Goal: Transaction & Acquisition: Purchase product/service

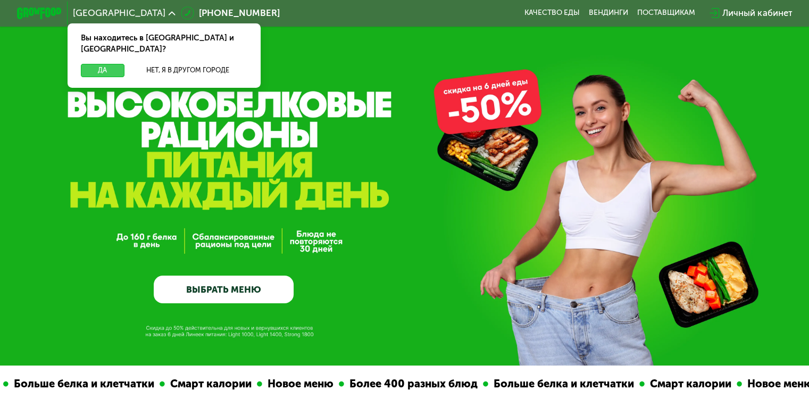
click at [108, 64] on button "Да" at bounding box center [102, 70] width 43 height 13
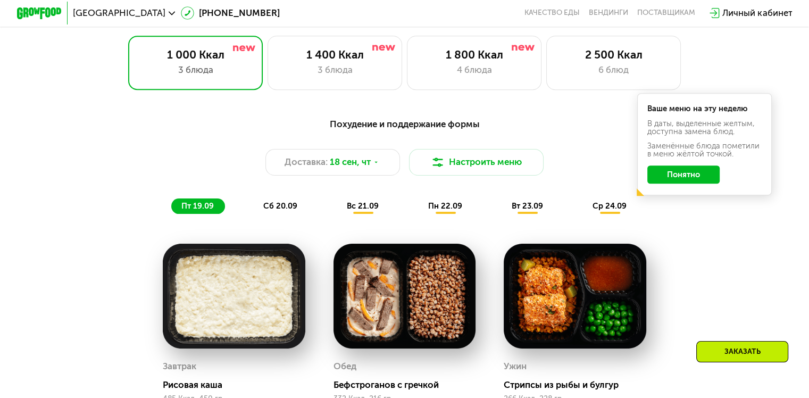
scroll to position [745, 0]
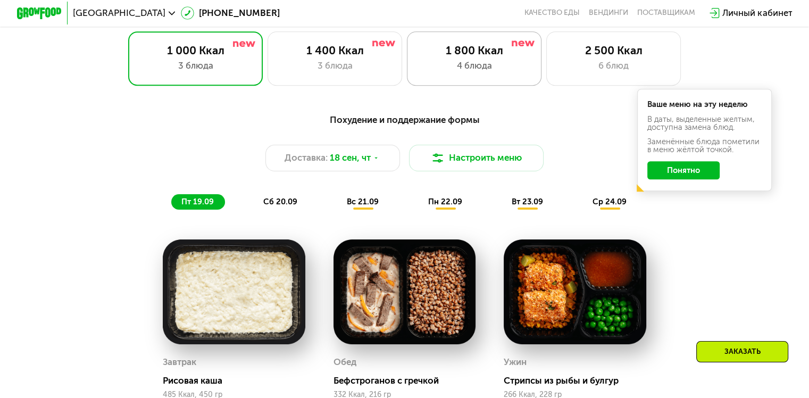
click at [487, 62] on div "1 800 Ккал 4 блюда" at bounding box center [474, 58] width 135 height 54
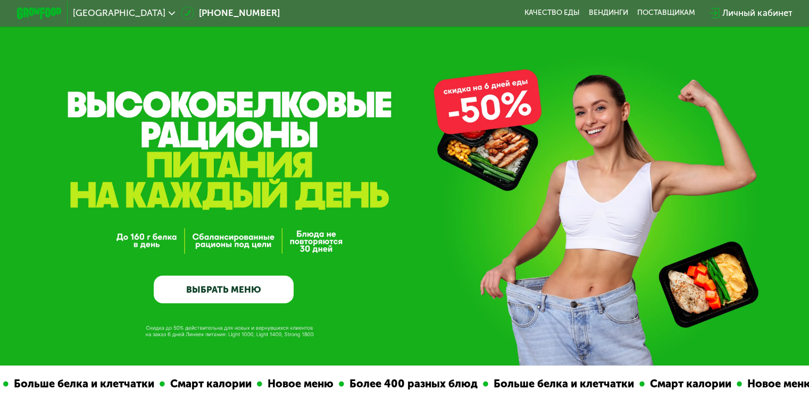
scroll to position [0, 0]
click at [247, 294] on link "ВЫБРАТЬ МЕНЮ" at bounding box center [224, 290] width 140 height 28
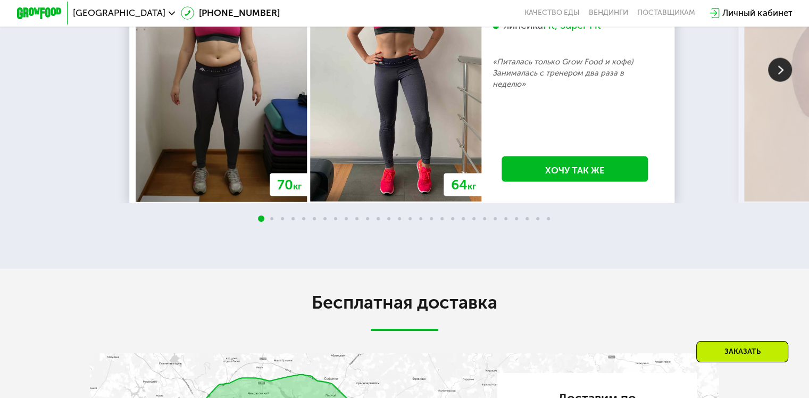
scroll to position [2258, 0]
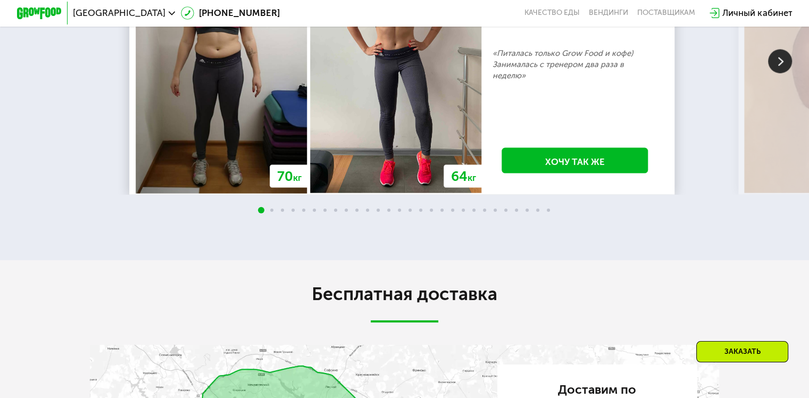
click at [784, 73] on img at bounding box center [780, 61] width 24 height 24
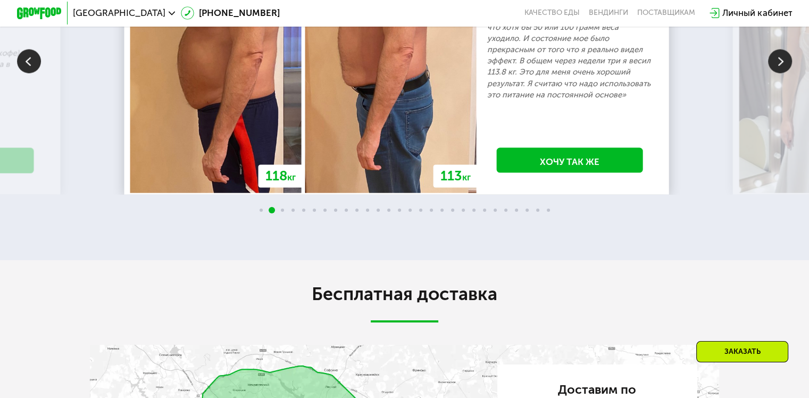
click at [784, 73] on img at bounding box center [780, 61] width 24 height 24
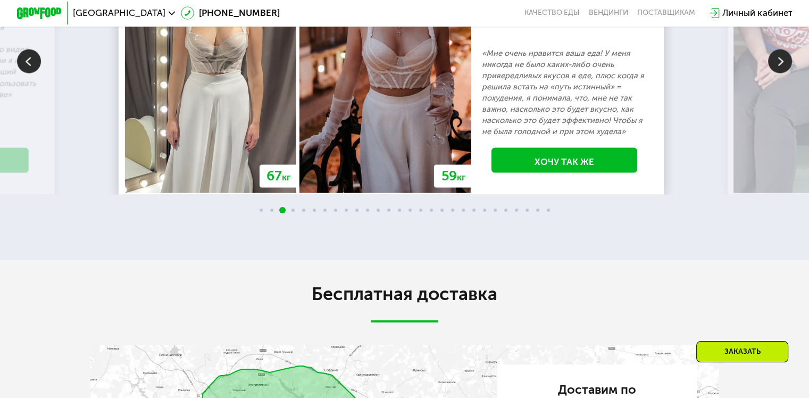
click at [784, 73] on img at bounding box center [780, 61] width 24 height 24
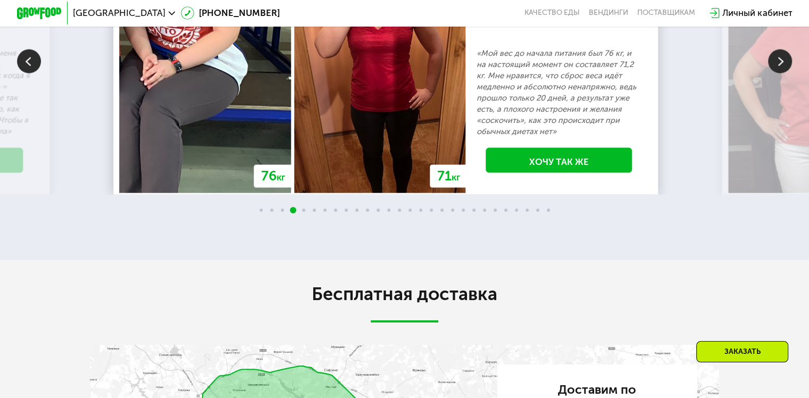
click at [783, 73] on img at bounding box center [780, 61] width 24 height 24
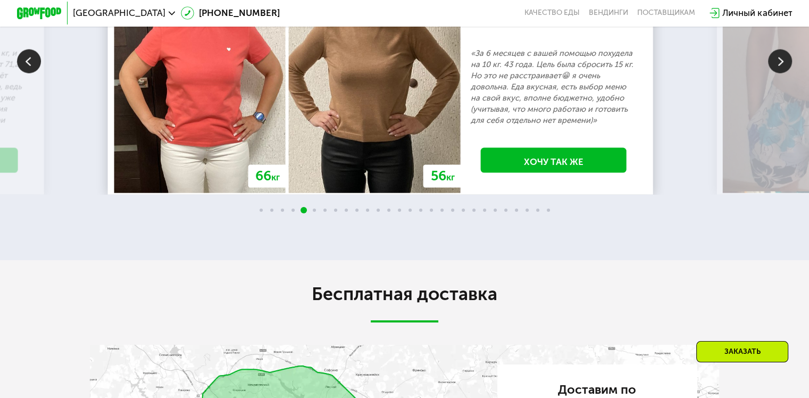
click at [783, 73] on img at bounding box center [780, 61] width 24 height 24
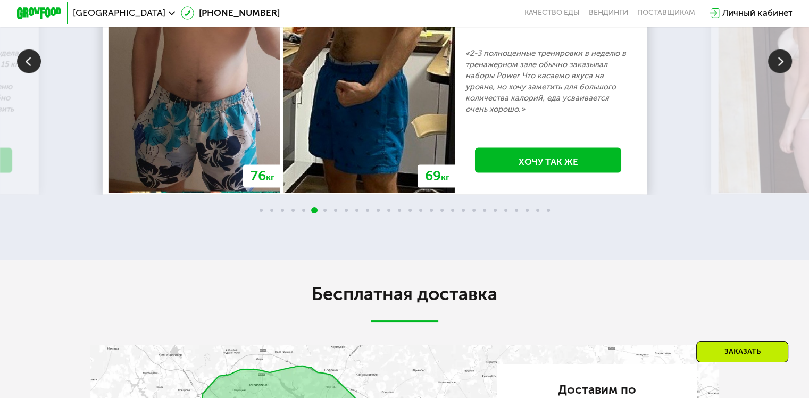
click at [780, 73] on img at bounding box center [780, 61] width 24 height 24
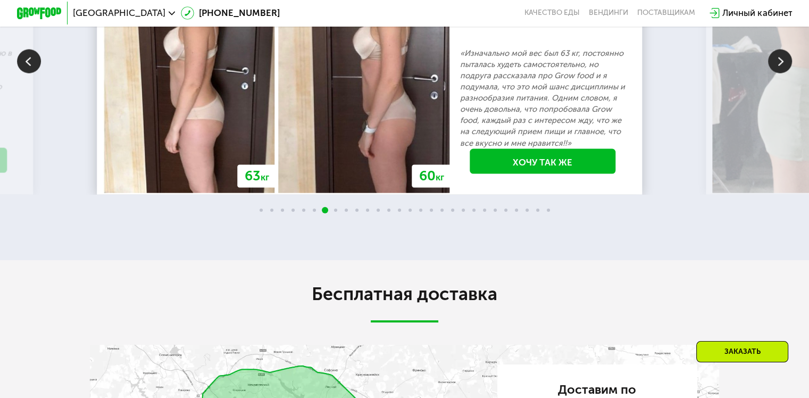
click at [778, 73] on img at bounding box center [780, 61] width 24 height 24
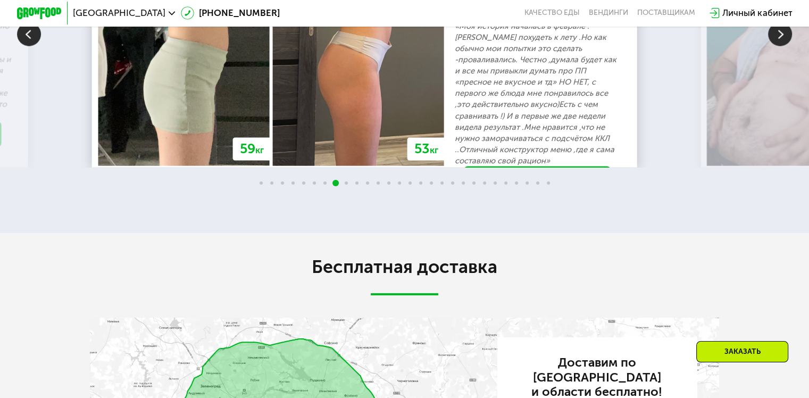
scroll to position [2312, 0]
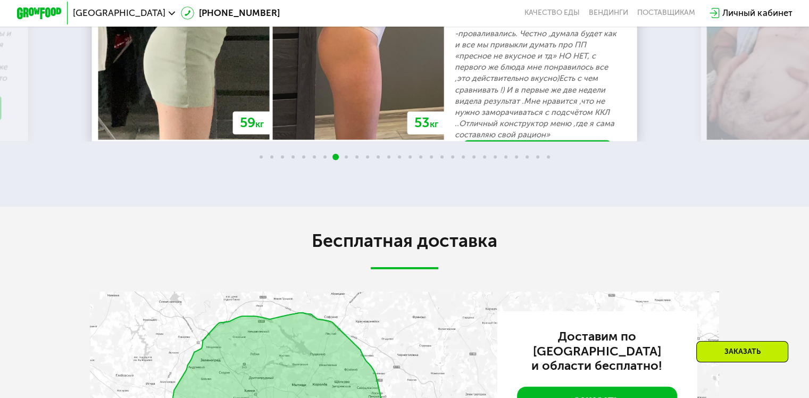
click at [781, 20] on img at bounding box center [780, 8] width 24 height 24
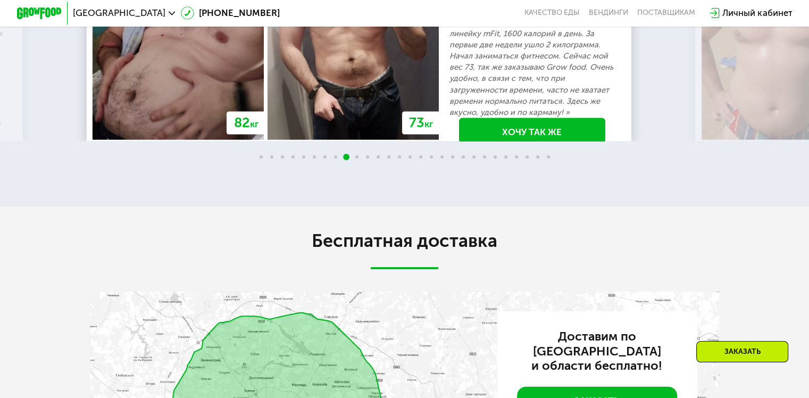
click at [782, 20] on img at bounding box center [780, 8] width 24 height 24
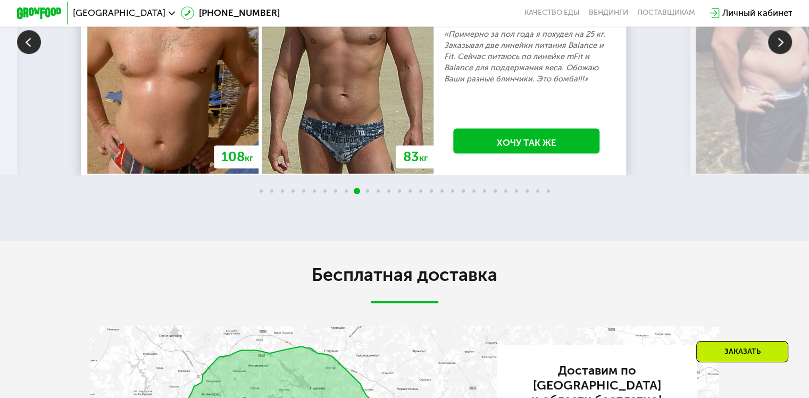
scroll to position [2258, 0]
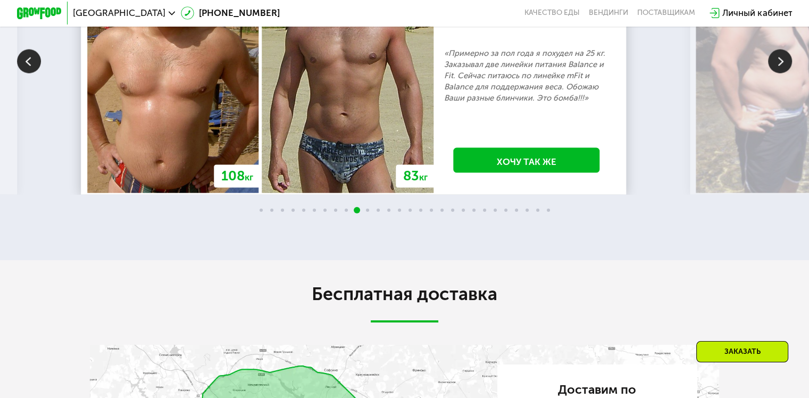
click at [782, 73] on img at bounding box center [780, 61] width 24 height 24
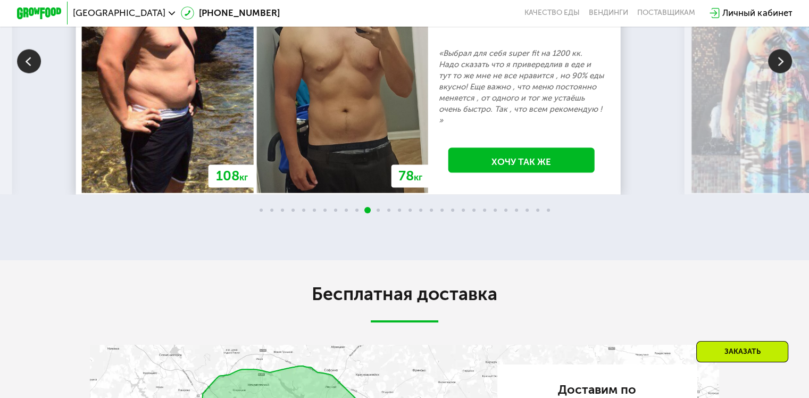
click at [779, 73] on img at bounding box center [780, 61] width 24 height 24
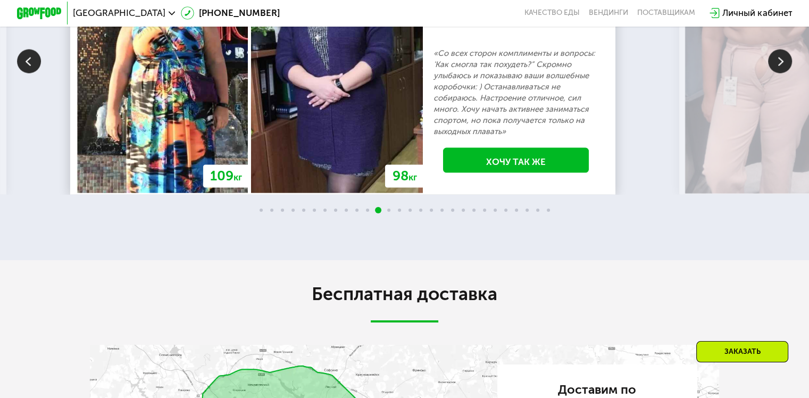
click at [779, 73] on img at bounding box center [780, 61] width 24 height 24
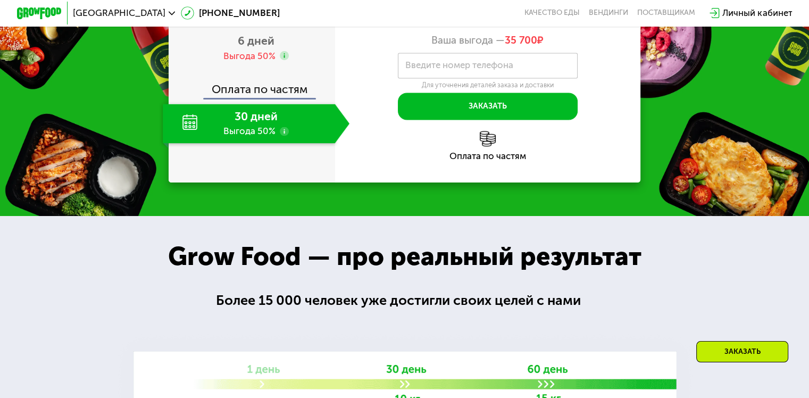
scroll to position [1460, 0]
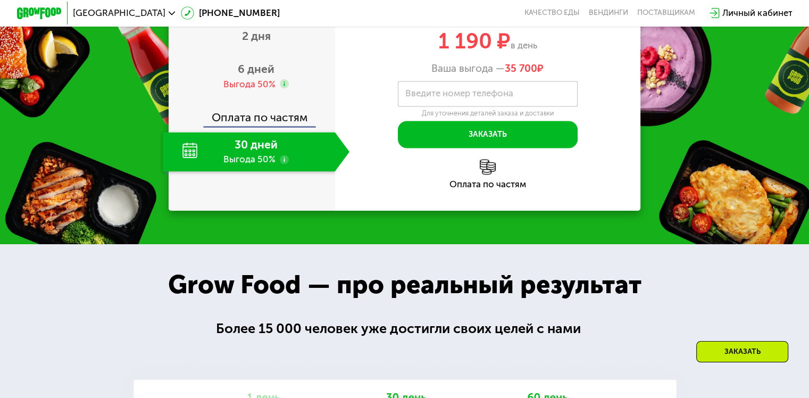
click at [255, 171] on div "30 дней Выгода 50%" at bounding box center [249, 151] width 172 height 39
click at [252, 76] on span "6 дней" at bounding box center [256, 68] width 37 height 13
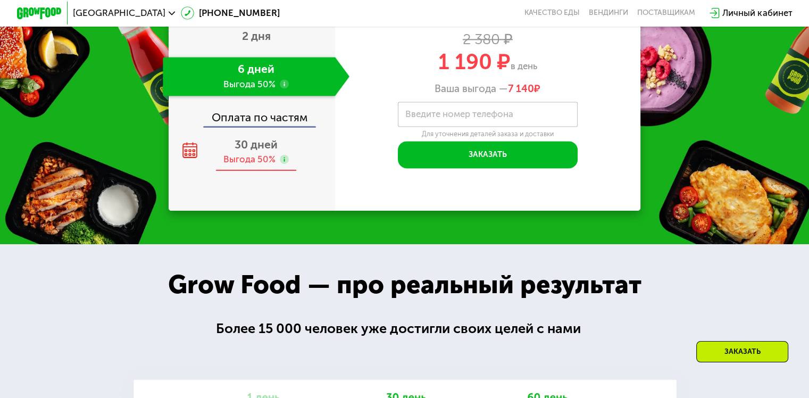
click at [252, 165] on div "Выгода 50%" at bounding box center [250, 159] width 52 height 12
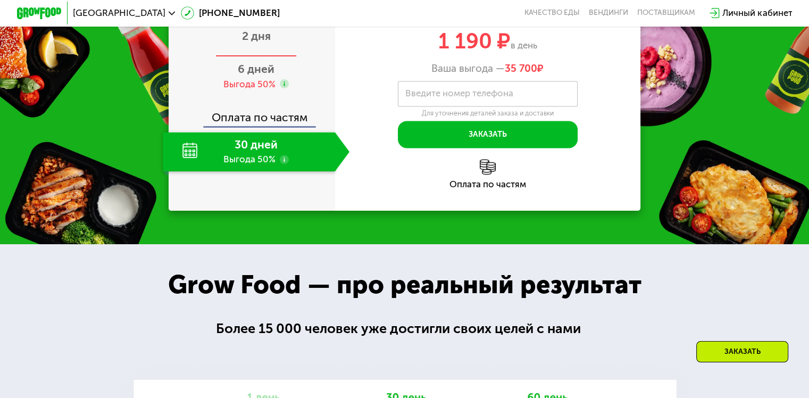
click at [259, 43] on span "2 дня" at bounding box center [256, 35] width 29 height 13
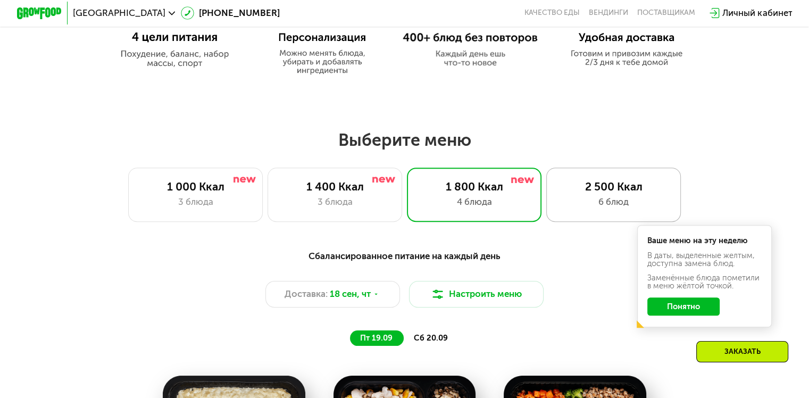
scroll to position [662, 0]
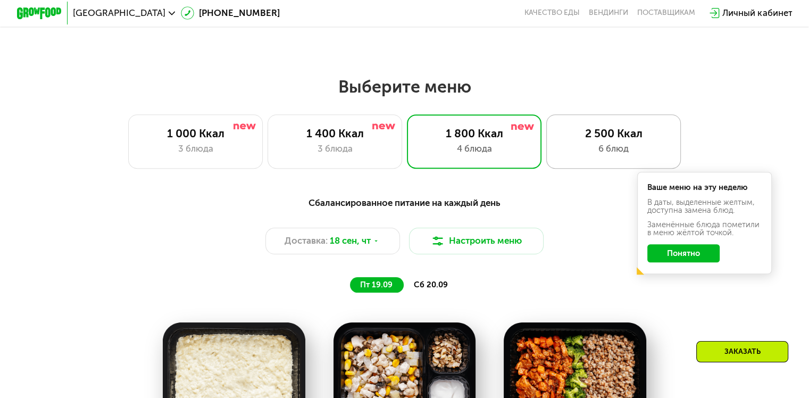
click at [626, 145] on div "6 блюд" at bounding box center [613, 148] width 111 height 13
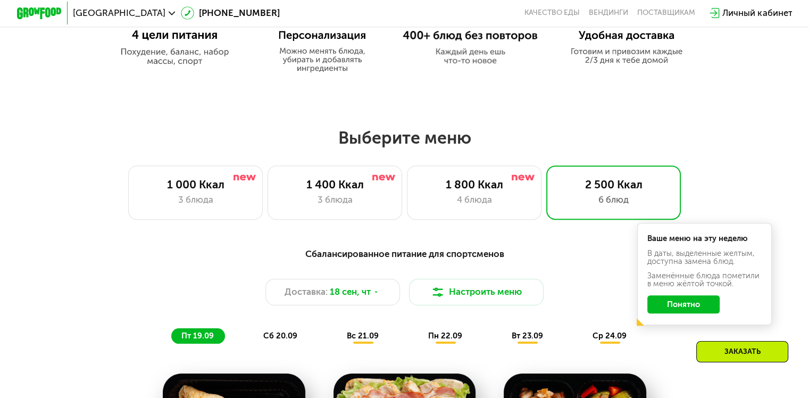
scroll to position [609, 0]
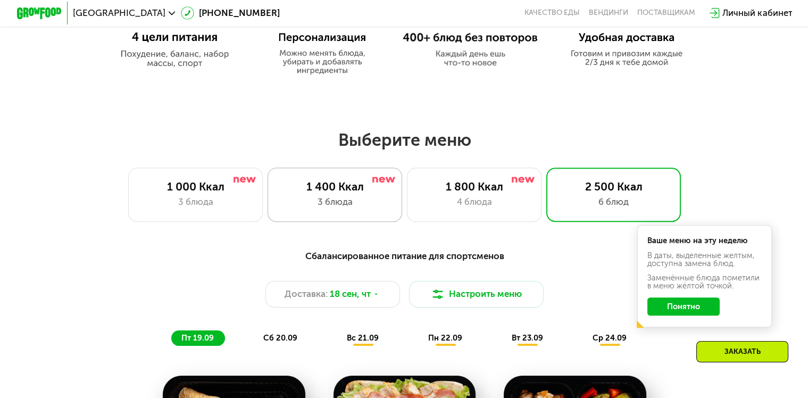
click at [364, 193] on div "1 400 Ккал" at bounding box center [334, 186] width 111 height 13
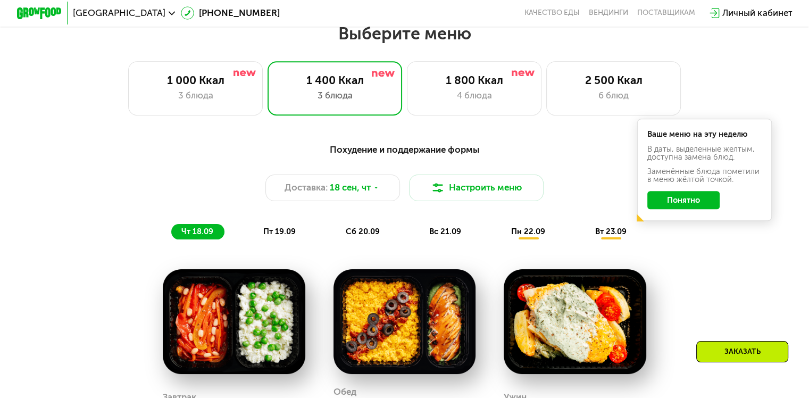
scroll to position [556, 0]
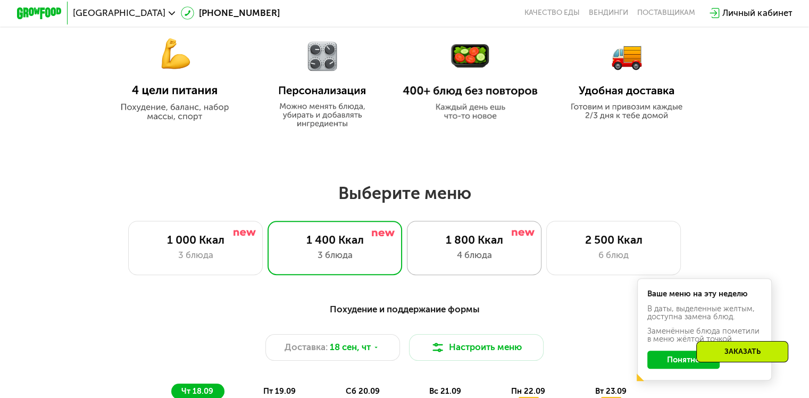
click at [483, 246] on div "1 800 Ккал" at bounding box center [474, 239] width 111 height 13
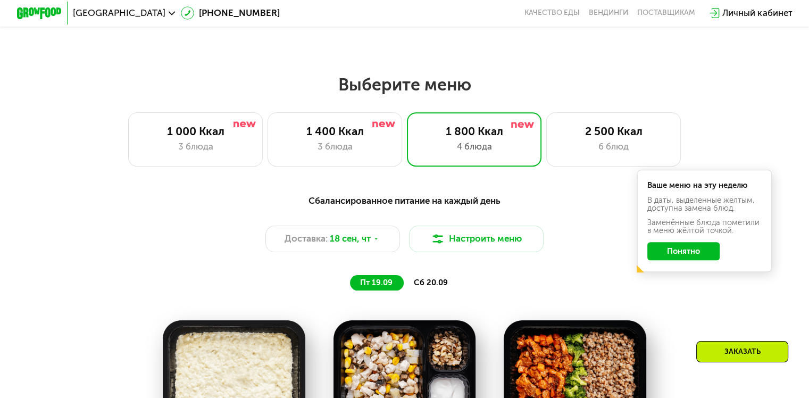
scroll to position [662, 0]
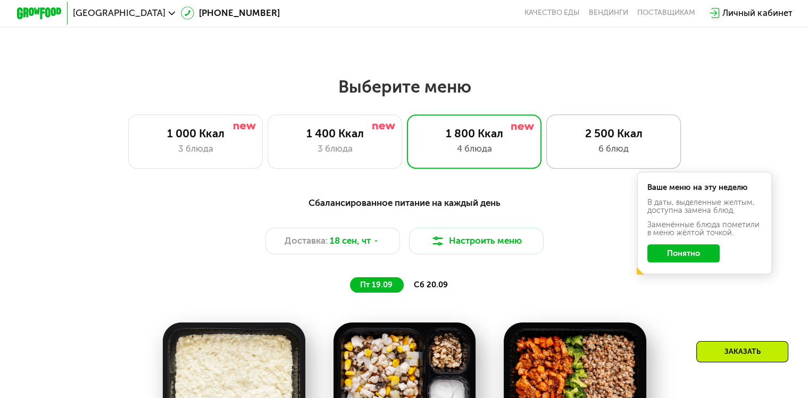
click at [616, 147] on div "6 блюд" at bounding box center [613, 148] width 111 height 13
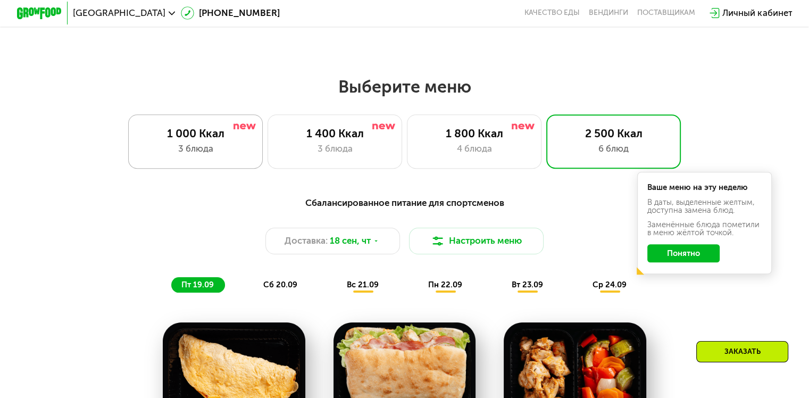
click at [226, 140] on div "1 000 Ккал" at bounding box center [195, 133] width 111 height 13
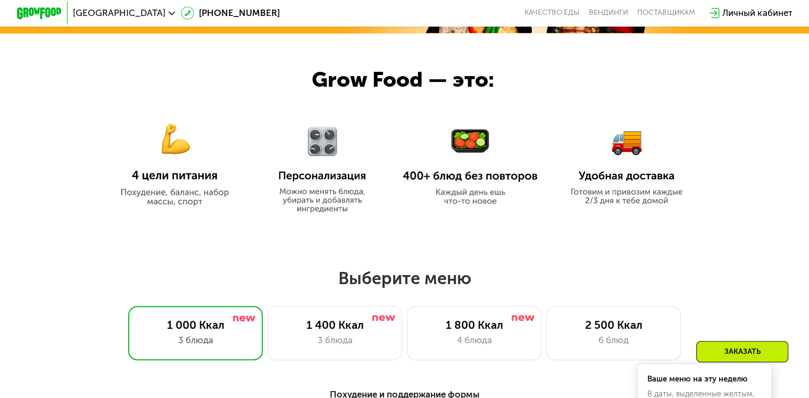
scroll to position [502, 0]
